Goal: Task Accomplishment & Management: Use online tool/utility

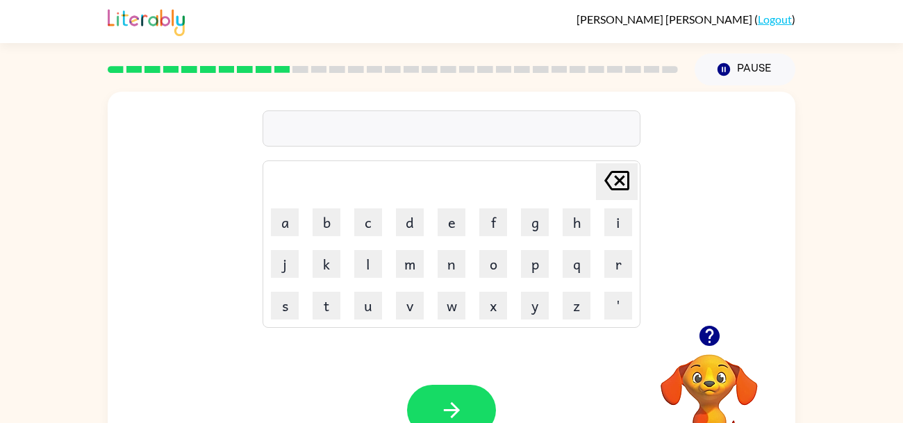
click at [714, 333] on icon "button" at bounding box center [709, 336] width 20 height 20
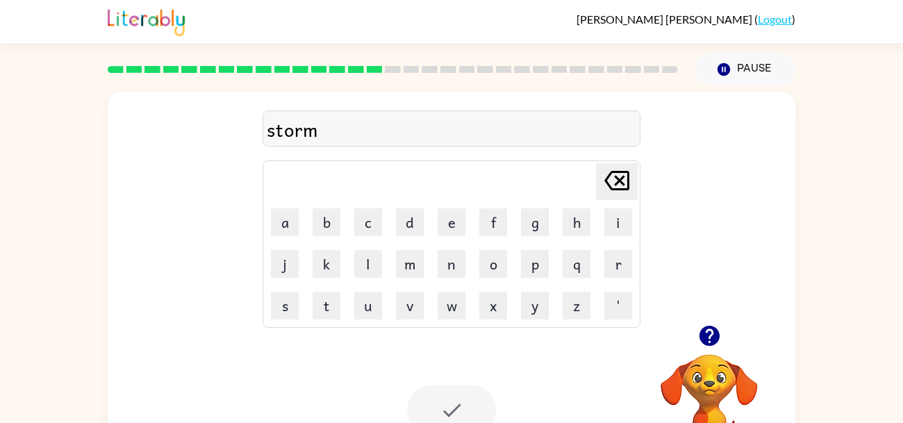
click at [701, 333] on icon "button" at bounding box center [709, 336] width 20 height 20
click at [454, 403] on div at bounding box center [451, 410] width 89 height 51
click at [453, 404] on div at bounding box center [451, 410] width 89 height 51
click at [454, 404] on div at bounding box center [451, 410] width 89 height 51
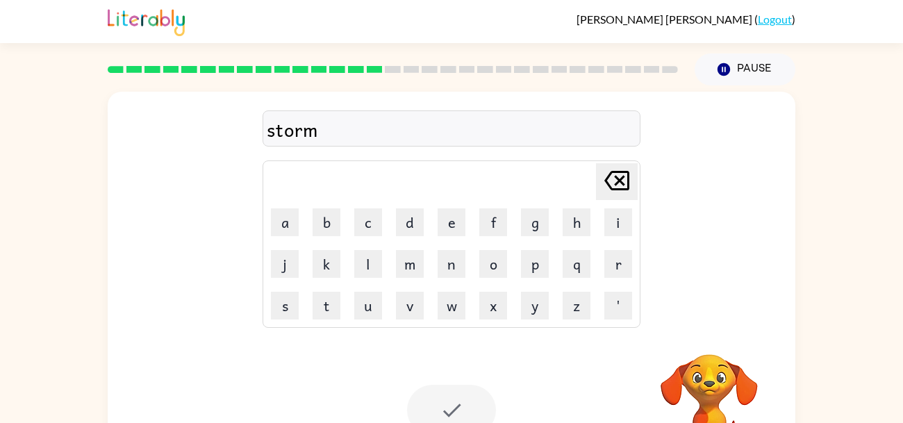
click at [454, 404] on div at bounding box center [451, 410] width 89 height 51
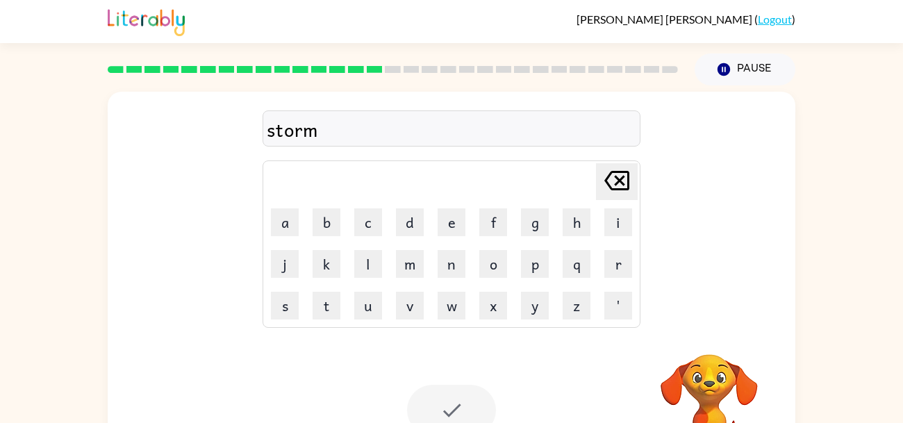
click at [455, 404] on div at bounding box center [451, 410] width 89 height 51
click at [456, 405] on div at bounding box center [451, 410] width 89 height 51
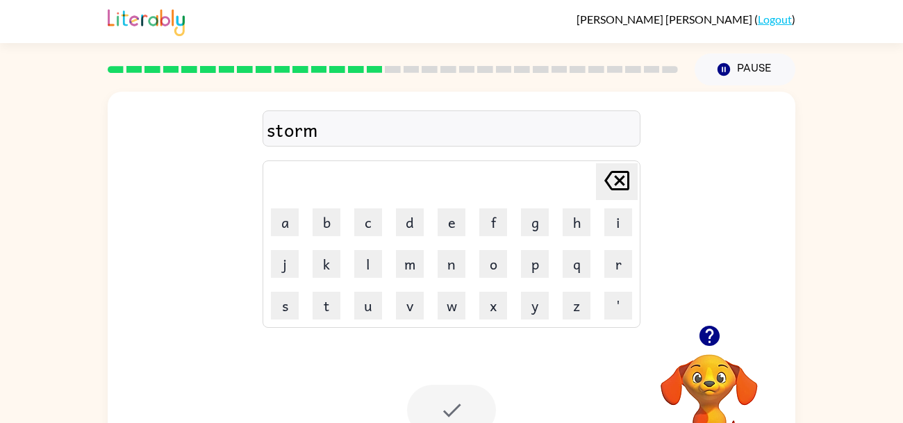
click at [456, 405] on div at bounding box center [451, 410] width 89 height 51
click at [477, 129] on div "storm" at bounding box center [452, 129] width 370 height 29
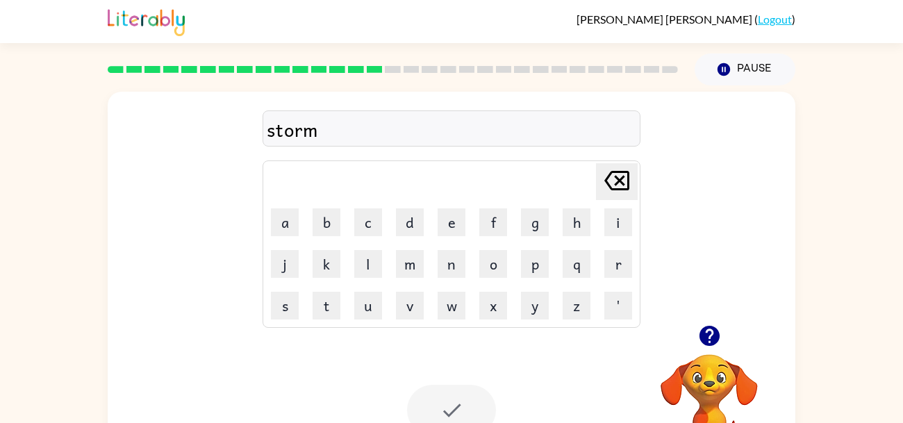
click at [616, 177] on icon at bounding box center [616, 180] width 25 height 19
click at [404, 255] on button "m" at bounding box center [410, 264] width 28 height 28
click at [447, 405] on div at bounding box center [451, 410] width 89 height 51
click at [393, 68] on rect at bounding box center [393, 69] width 16 height 7
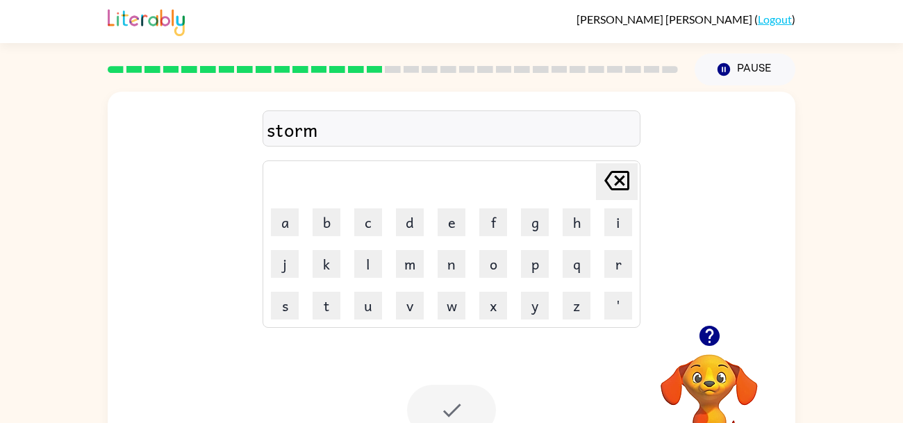
click at [393, 68] on rect at bounding box center [393, 69] width 16 height 7
click at [399, 140] on div "storm" at bounding box center [452, 129] width 370 height 29
click at [393, 75] on div at bounding box center [392, 69] width 587 height 49
click at [395, 69] on rect at bounding box center [393, 69] width 16 height 7
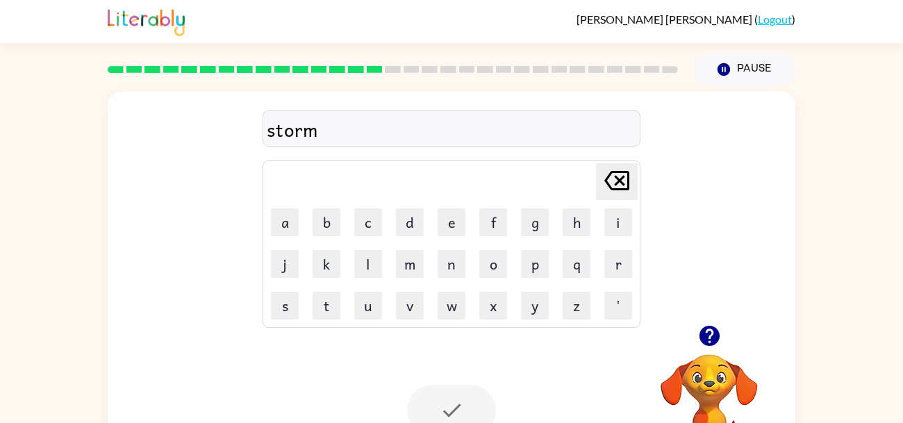
click at [395, 69] on rect at bounding box center [393, 69] width 16 height 7
click at [455, 411] on div at bounding box center [451, 410] width 89 height 51
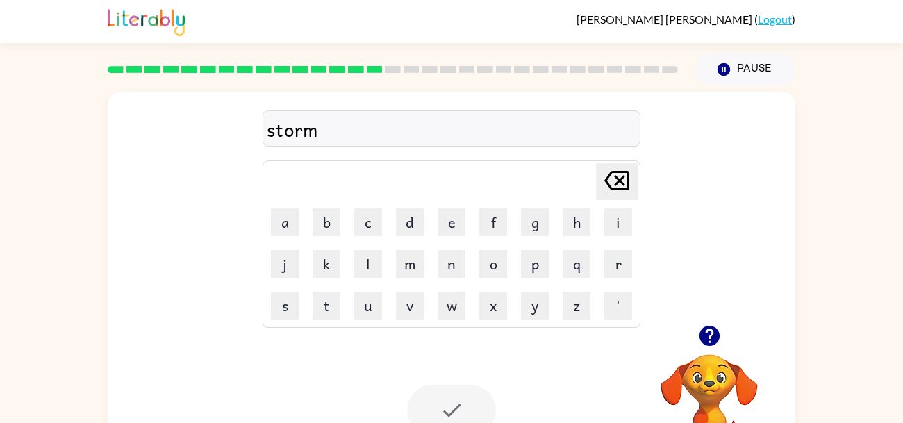
click at [455, 411] on div at bounding box center [451, 410] width 89 height 51
click at [344, 66] on icon at bounding box center [337, 69] width 16 height 7
click at [340, 67] on rect at bounding box center [337, 69] width 16 height 7
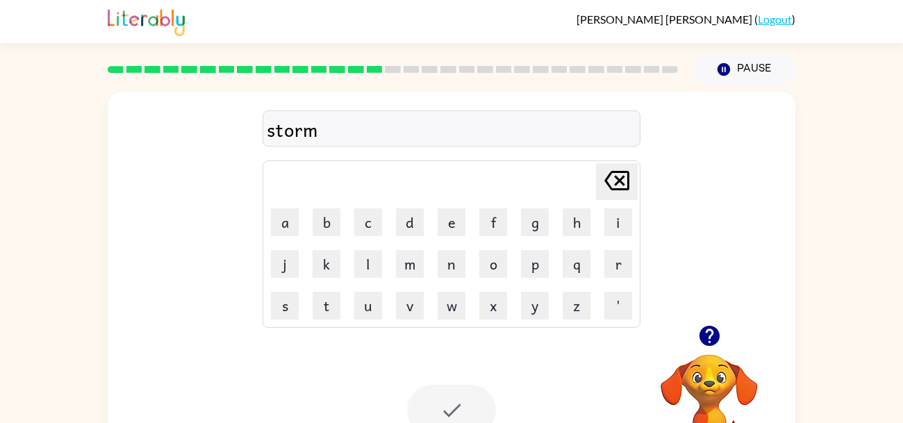
click at [710, 324] on icon "button" at bounding box center [710, 336] width 24 height 24
click at [443, 403] on div at bounding box center [451, 410] width 89 height 51
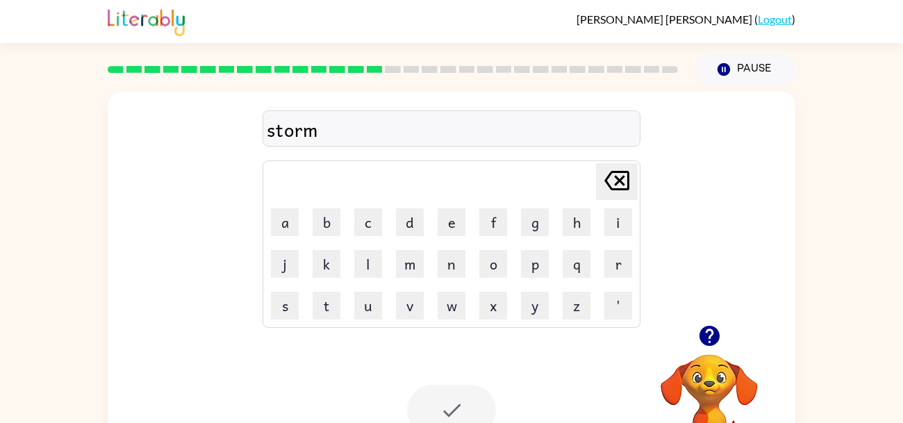
click at [454, 406] on div at bounding box center [451, 410] width 89 height 51
click at [450, 411] on div at bounding box center [451, 410] width 89 height 51
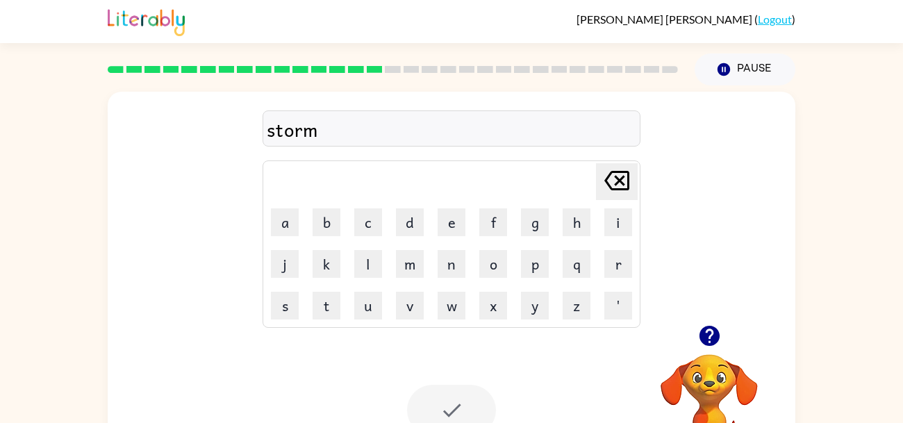
click at [450, 411] on div at bounding box center [451, 410] width 89 height 51
click at [709, 338] on icon "button" at bounding box center [710, 336] width 24 height 24
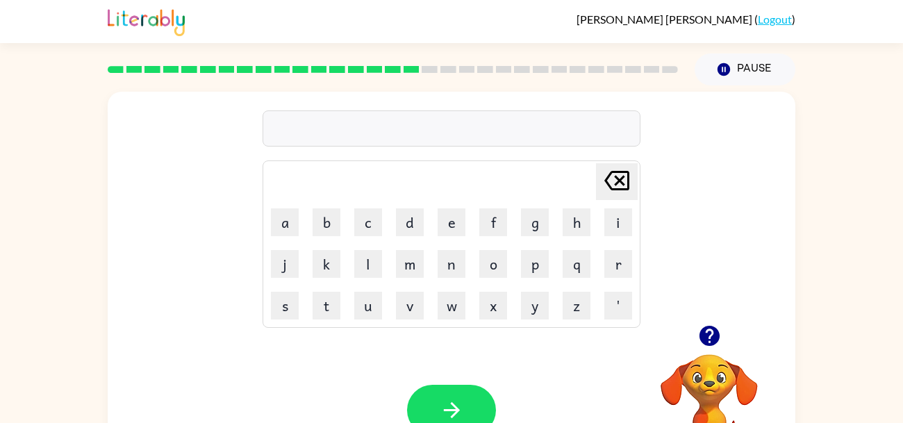
click at [786, 20] on link "Logout" at bounding box center [775, 19] width 34 height 13
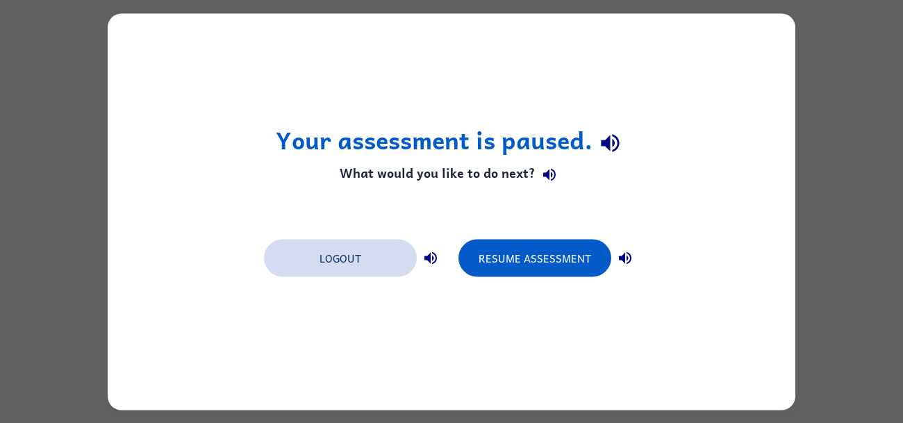
click at [304, 265] on button "Logout" at bounding box center [340, 258] width 153 height 38
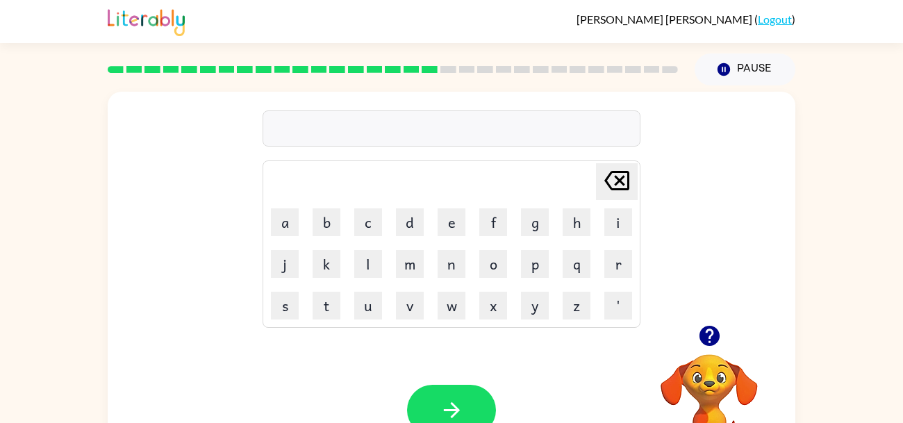
click at [709, 333] on icon "button" at bounding box center [709, 336] width 20 height 20
click at [704, 331] on icon "button" at bounding box center [709, 336] width 20 height 20
click at [704, 331] on div "Delete Delete last character input a b c d e f g h i j k l m n o p q r s t u v …" at bounding box center [452, 290] width 688 height 397
click at [726, 240] on div "Delete Delete last character input a b c d e f g h i j k l m n o p q r s t u v …" at bounding box center [452, 208] width 688 height 233
click at [717, 338] on icon "button" at bounding box center [709, 336] width 20 height 20
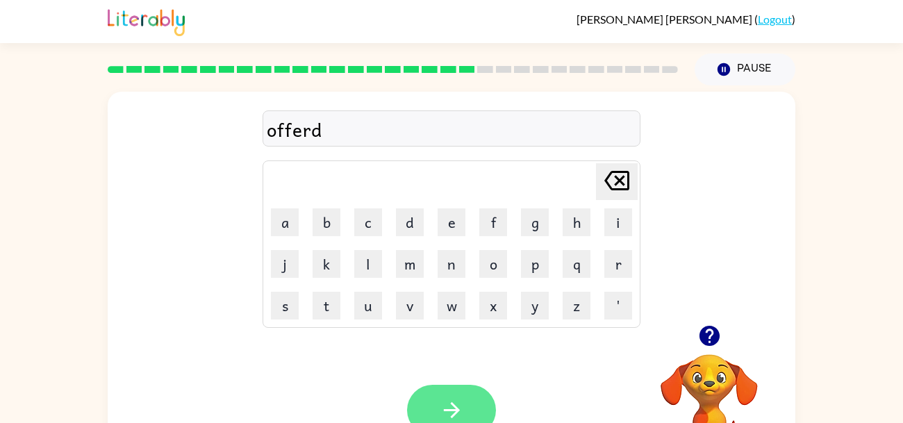
click at [458, 401] on icon "button" at bounding box center [452, 410] width 24 height 24
click at [461, 404] on icon "button" at bounding box center [452, 410] width 24 height 24
click at [452, 411] on icon "button" at bounding box center [451, 410] width 16 height 16
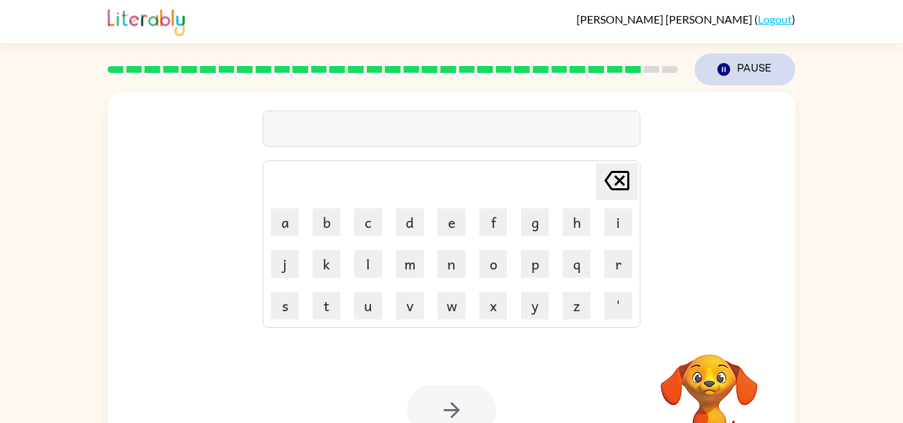
click at [732, 57] on button "Pause Pause" at bounding box center [745, 69] width 101 height 32
click at [725, 76] on icon "Pause" at bounding box center [723, 69] width 15 height 15
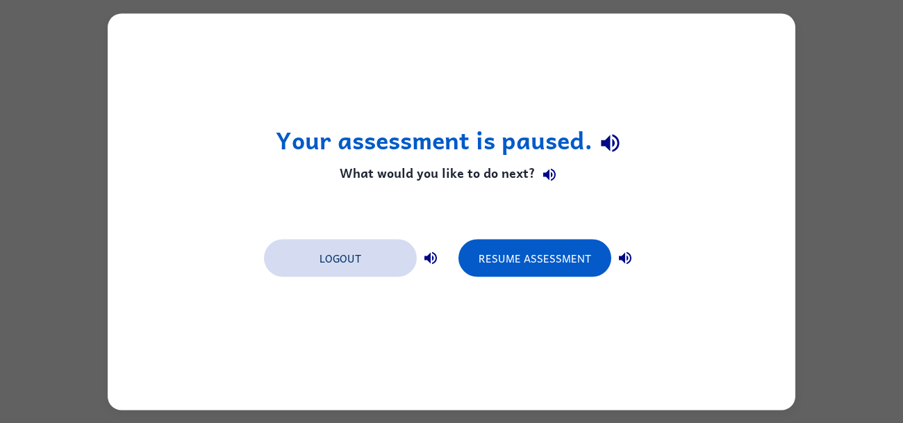
click at [384, 252] on button "Logout" at bounding box center [340, 258] width 153 height 38
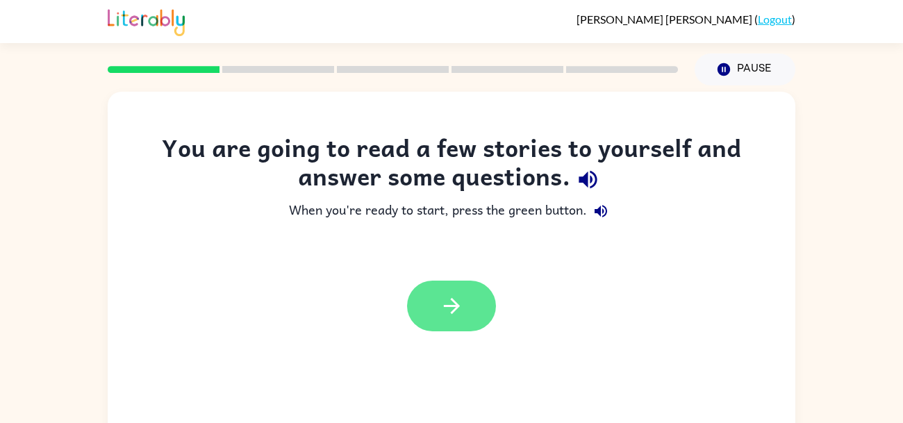
click at [441, 300] on icon "button" at bounding box center [452, 306] width 24 height 24
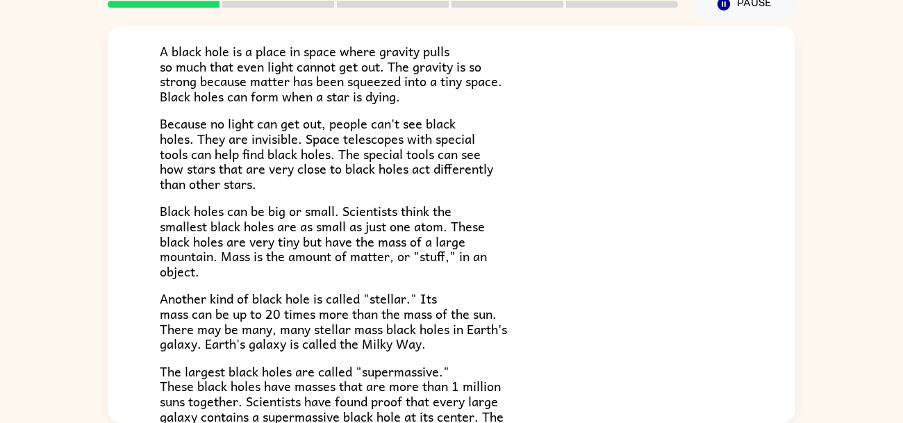
scroll to position [103, 0]
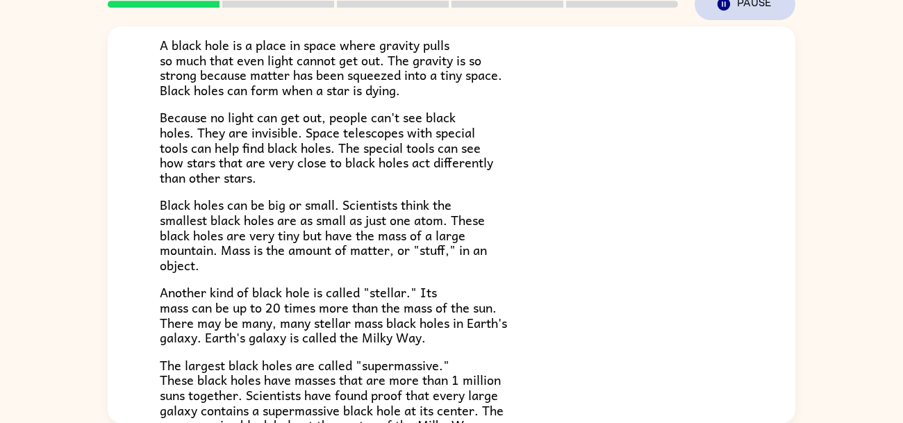
click at [745, 4] on button "Pause Pause" at bounding box center [745, 4] width 101 height 32
